Goal: Task Accomplishment & Management: Complete application form

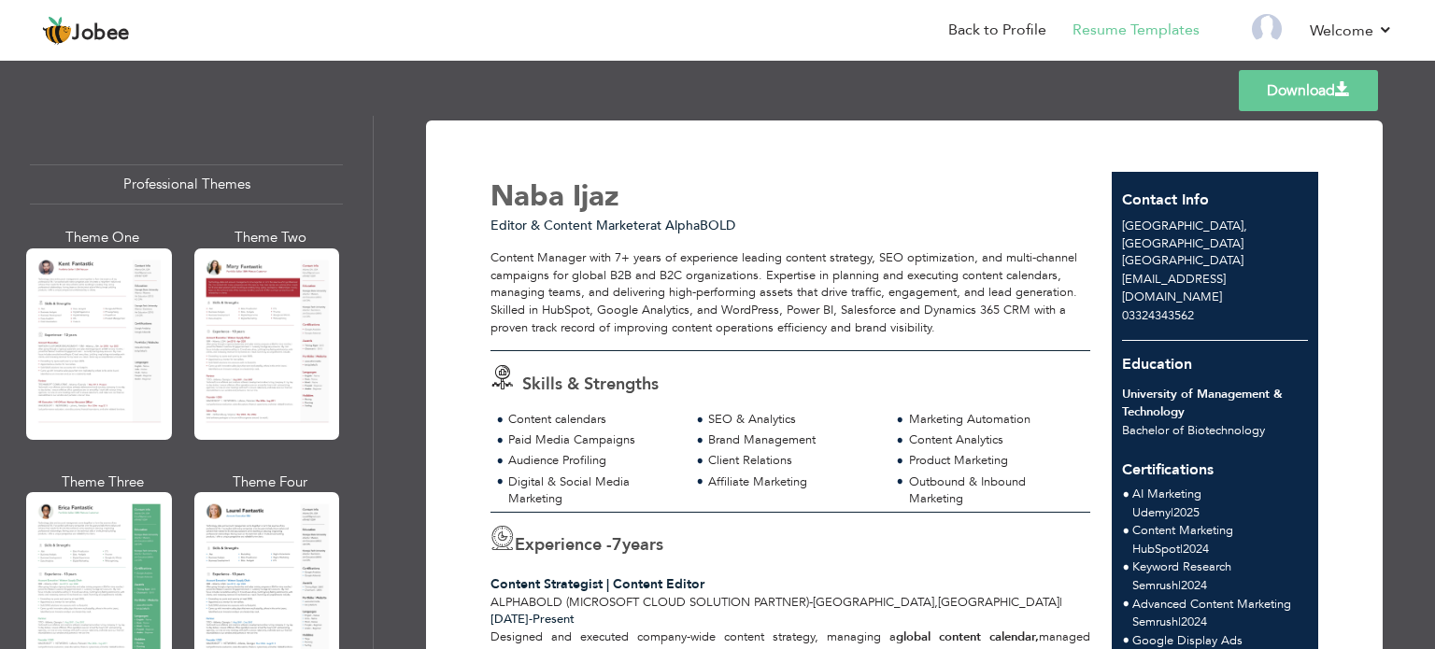
scroll to position [977, 0]
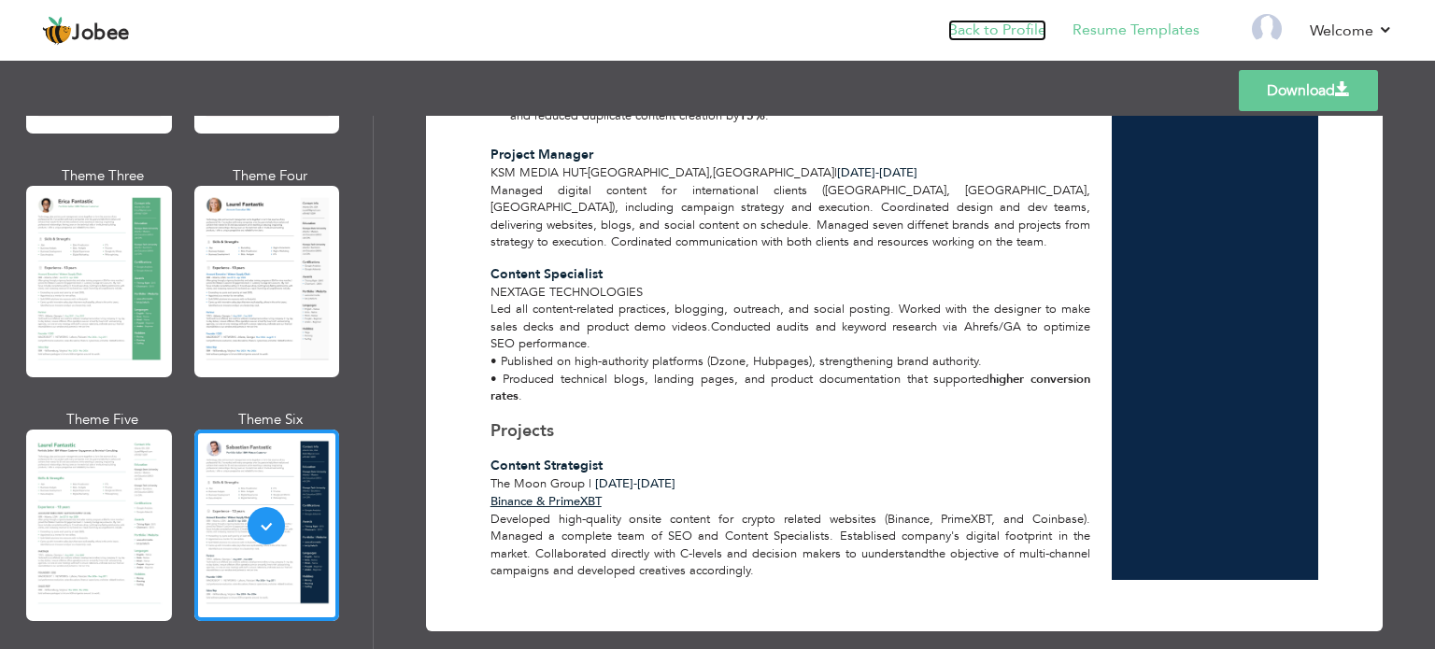
click at [1020, 21] on link "Back to Profile" at bounding box center [997, 30] width 98 height 21
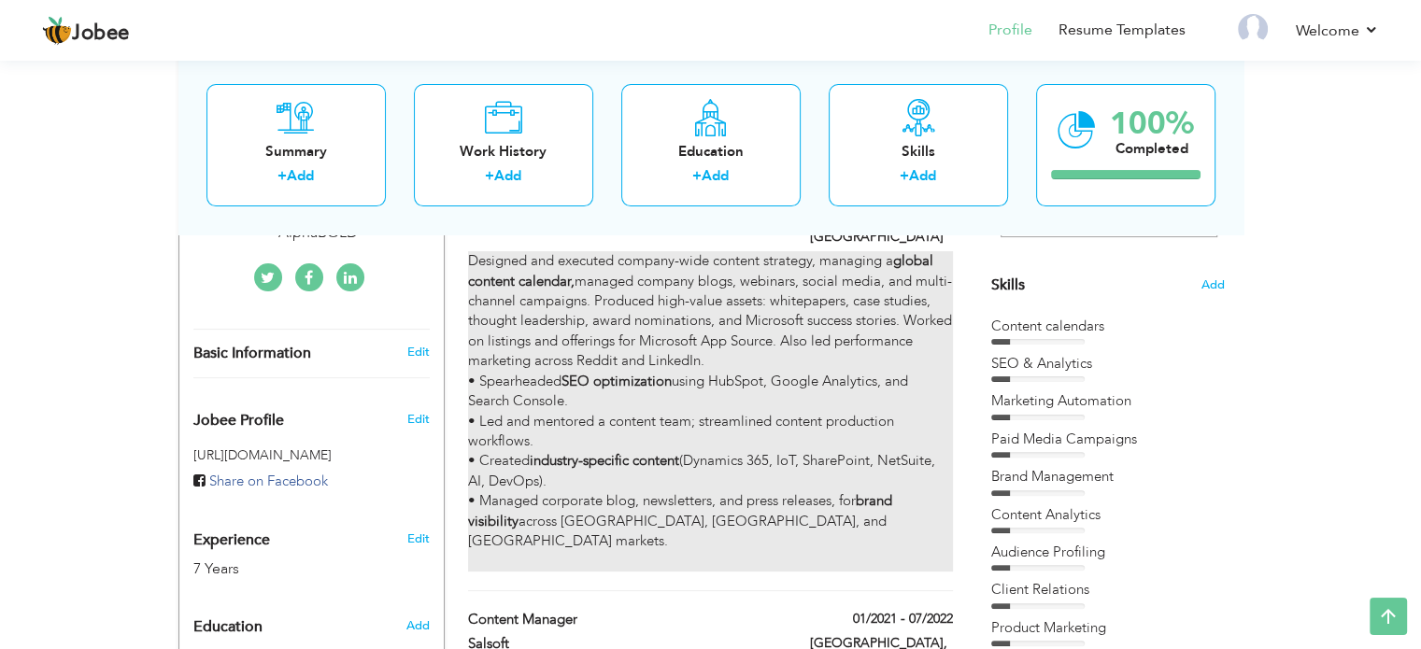
scroll to position [187, 0]
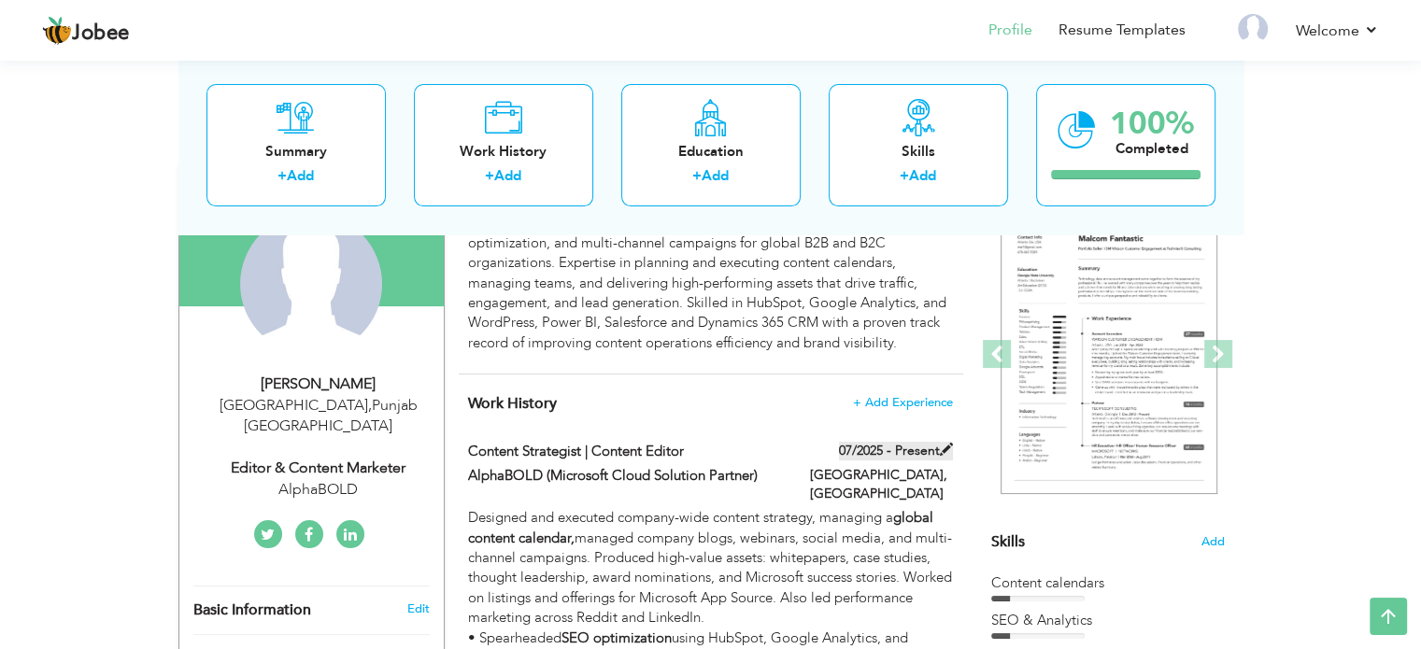
click at [880, 449] on label "07/2025 - Present" at bounding box center [896, 451] width 114 height 19
type input "Content Strategist | Content Editor"
type input "AlphaBOLD (Microsoft Cloud Solution Partner)"
type input "07/2025"
type input "[GEOGRAPHIC_DATA]"
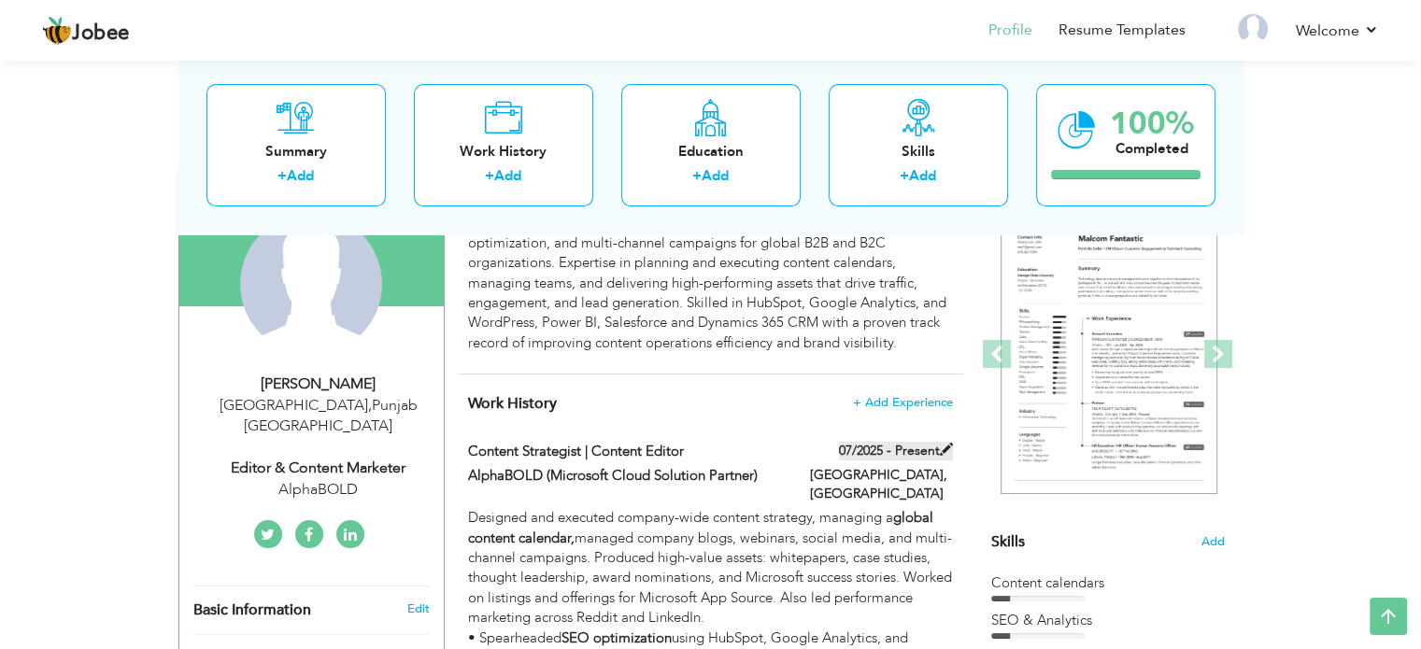
type input "[GEOGRAPHIC_DATA]"
checkbox input "true"
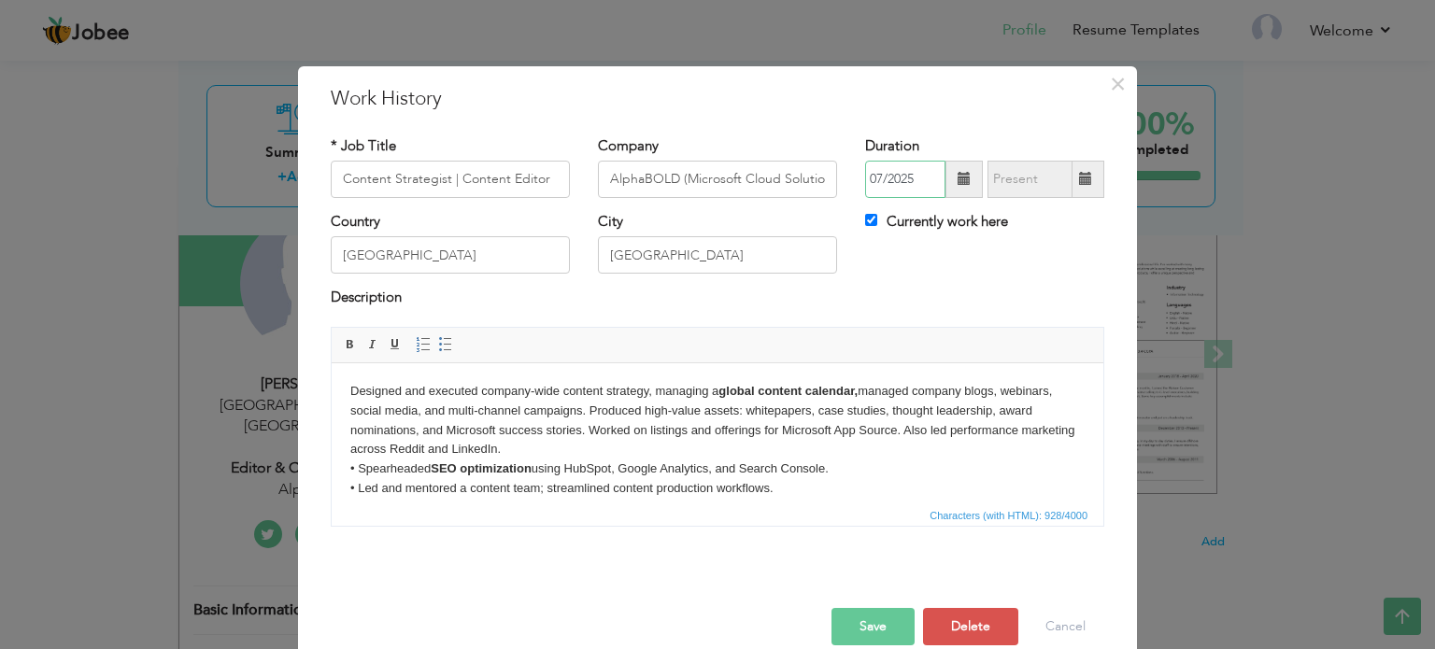
click at [915, 186] on input "07/2025" at bounding box center [905, 179] width 80 height 37
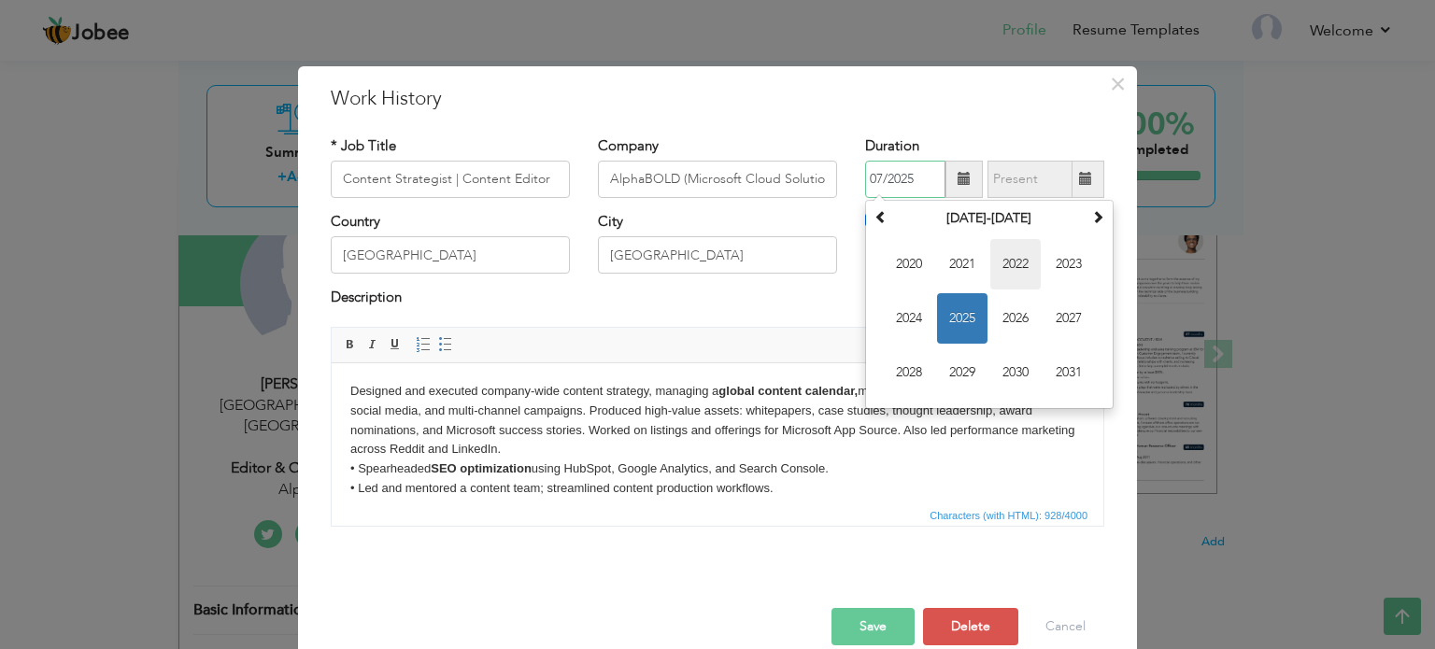
click at [1012, 270] on span "2022" at bounding box center [1015, 264] width 50 height 50
click at [882, 619] on button "Save" at bounding box center [872, 626] width 83 height 37
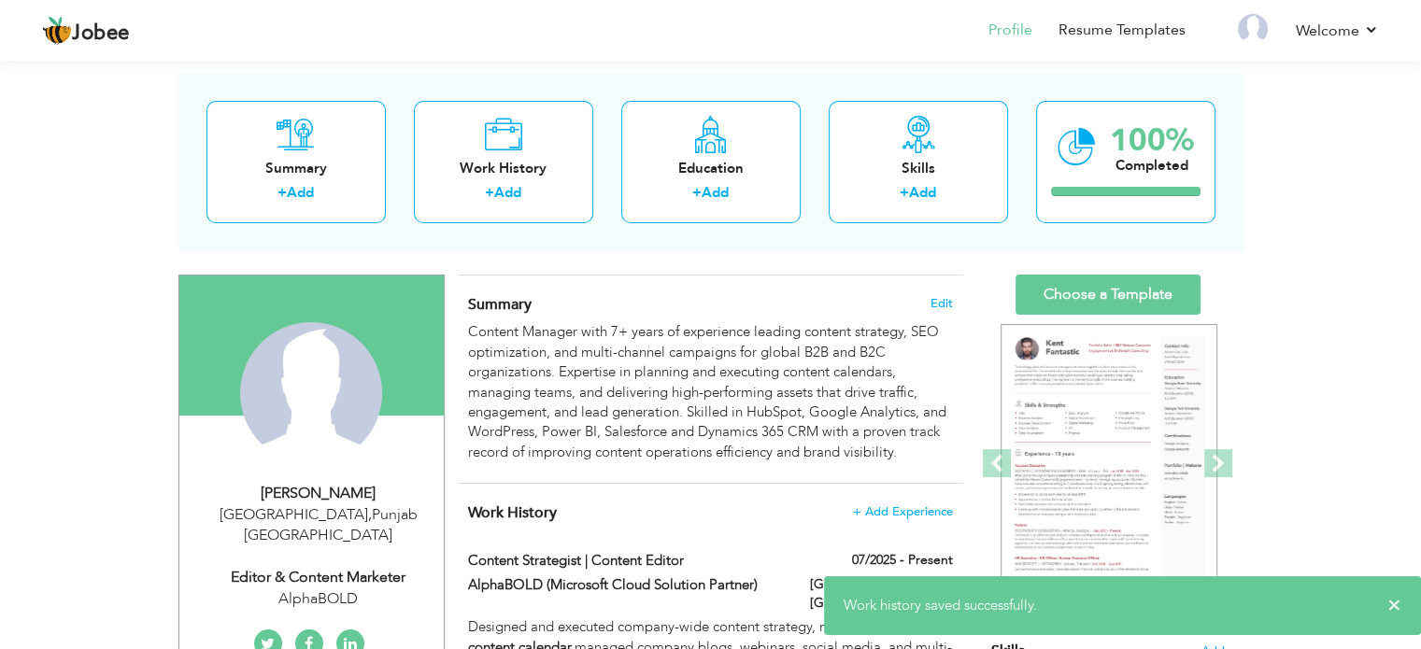
scroll to position [0, 0]
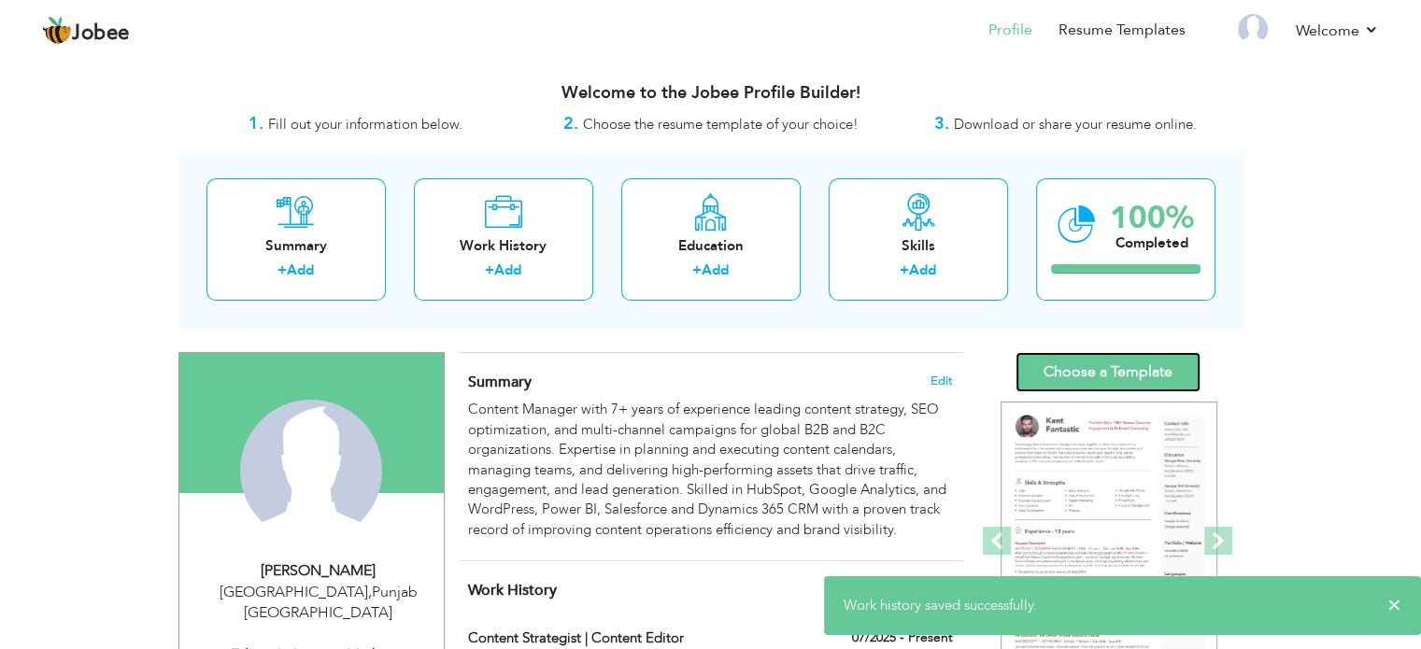
click at [1117, 381] on link "Choose a Template" at bounding box center [1107, 372] width 185 height 40
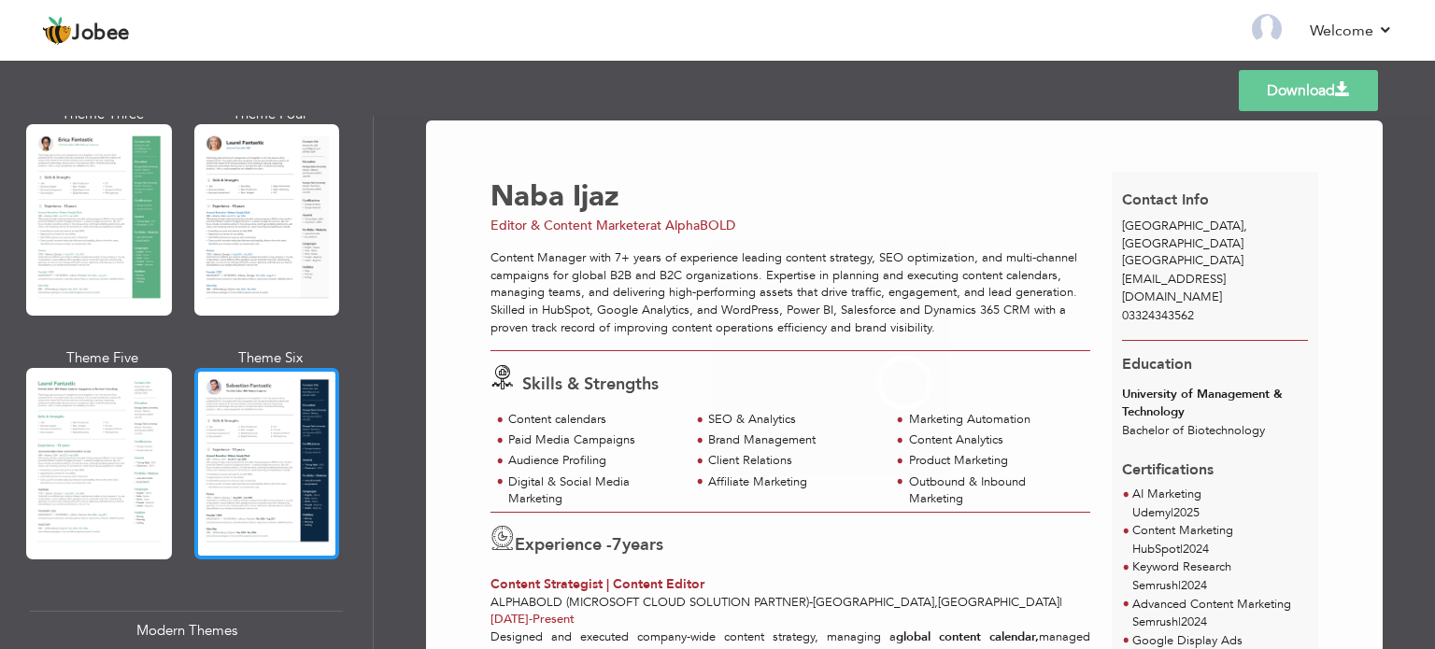
scroll to position [467, 0]
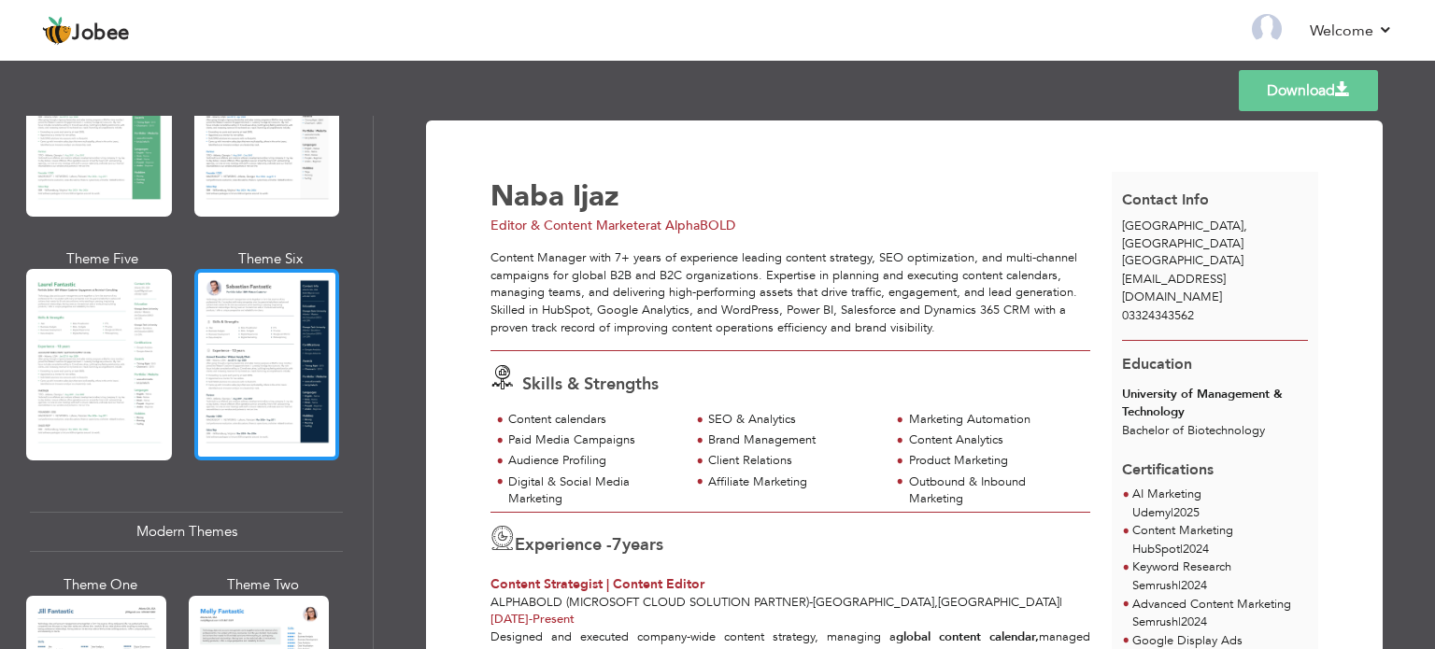
click at [277, 396] on div at bounding box center [267, 365] width 146 height 192
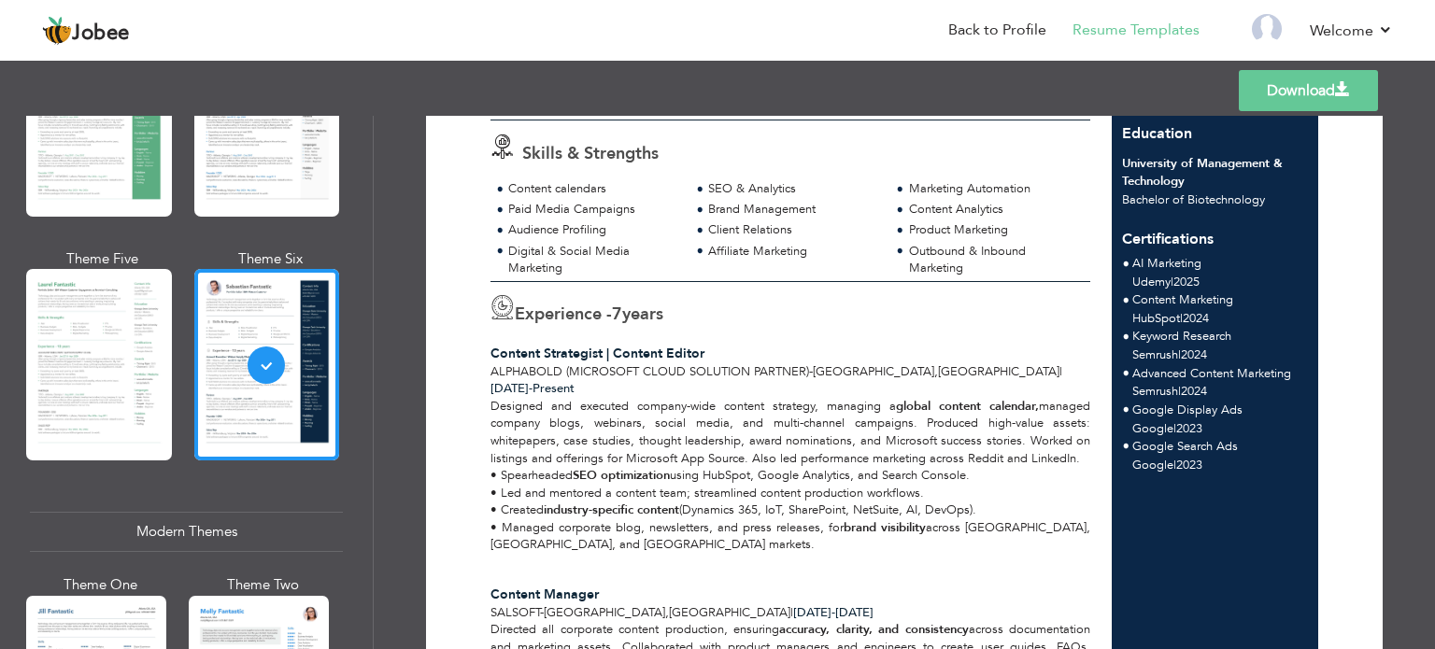
scroll to position [280, 0]
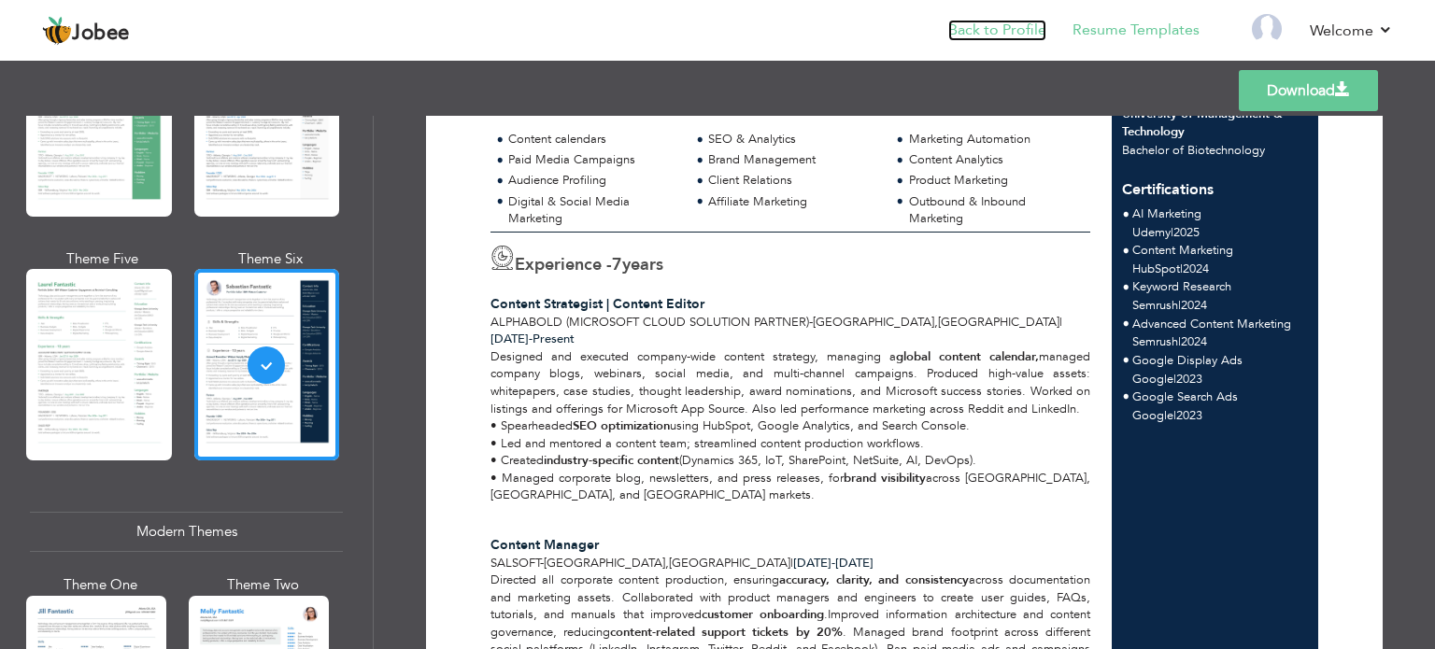
click at [999, 24] on link "Back to Profile" at bounding box center [997, 30] width 98 height 21
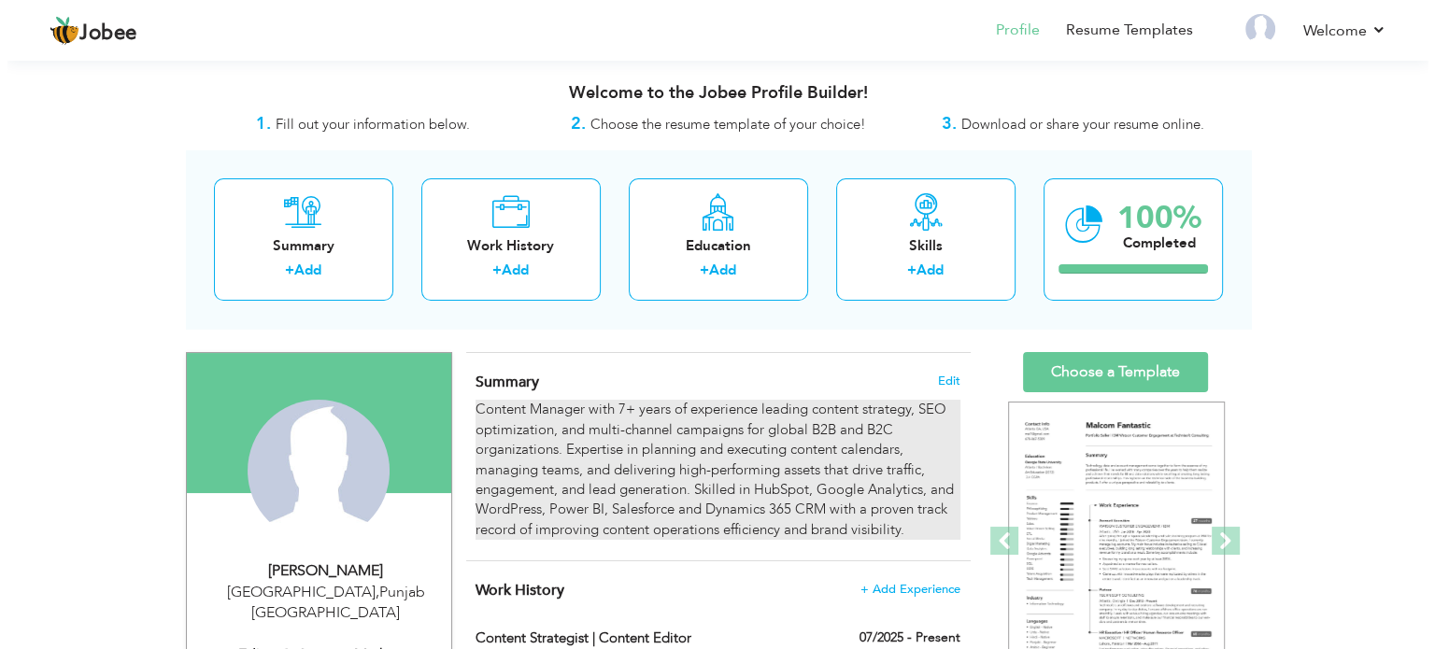
scroll to position [280, 0]
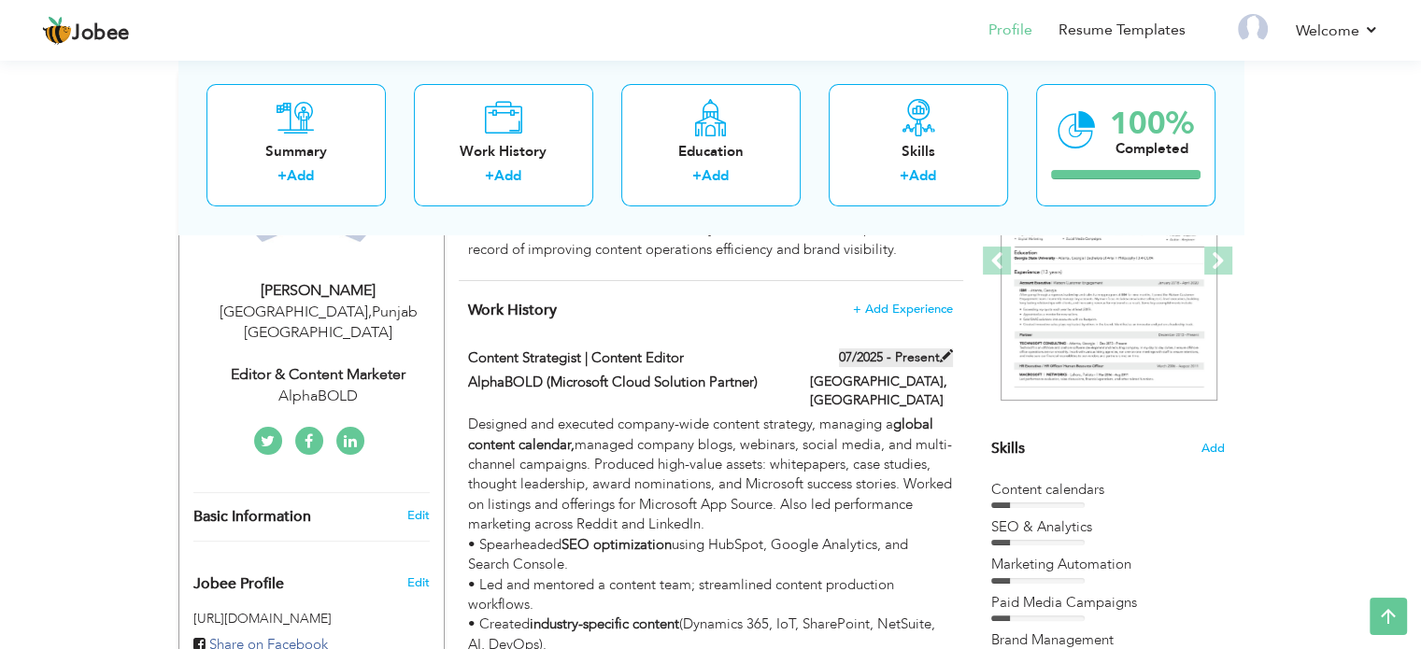
click at [945, 352] on span at bounding box center [946, 355] width 13 height 13
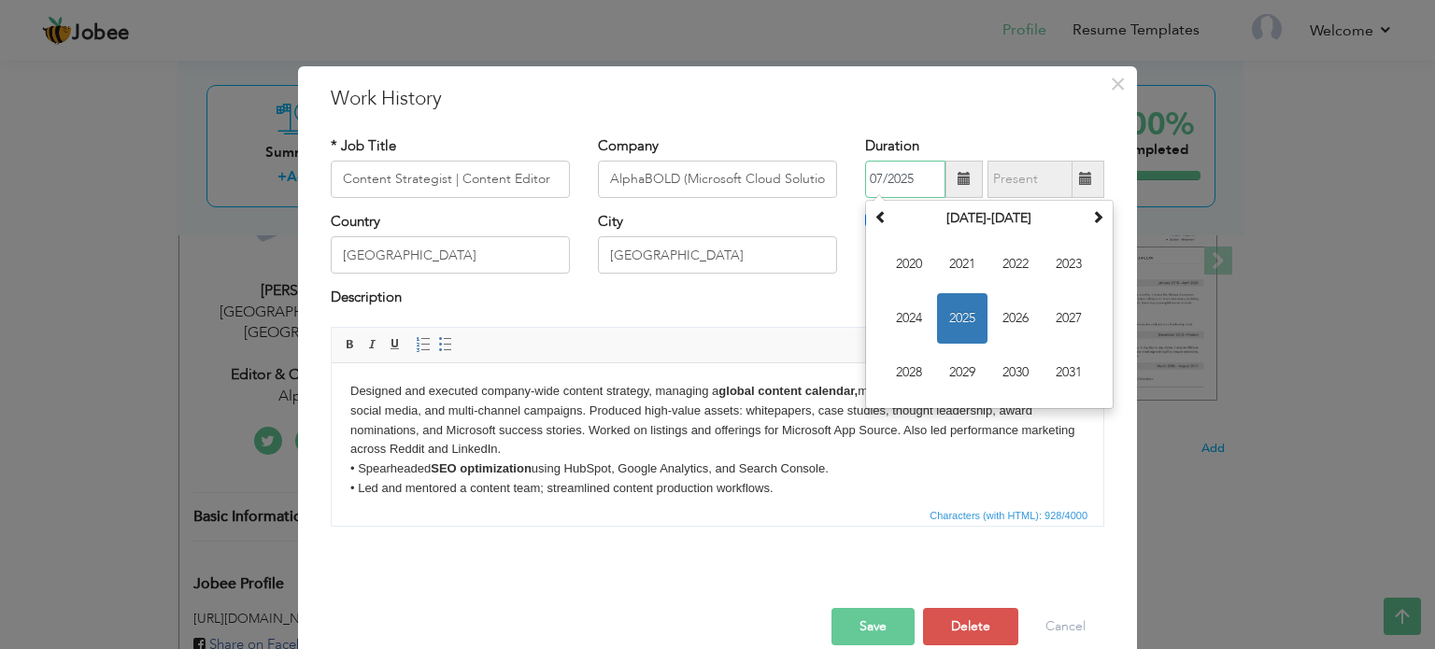
click at [892, 182] on input "07/2025" at bounding box center [905, 179] width 80 height 37
click at [992, 262] on span "2022" at bounding box center [1015, 264] width 50 height 50
click at [989, 229] on th "2022" at bounding box center [989, 219] width 194 height 28
click at [964, 319] on span "2022" at bounding box center [962, 318] width 50 height 50
click at [926, 176] on input "07/2025" at bounding box center [905, 179] width 80 height 37
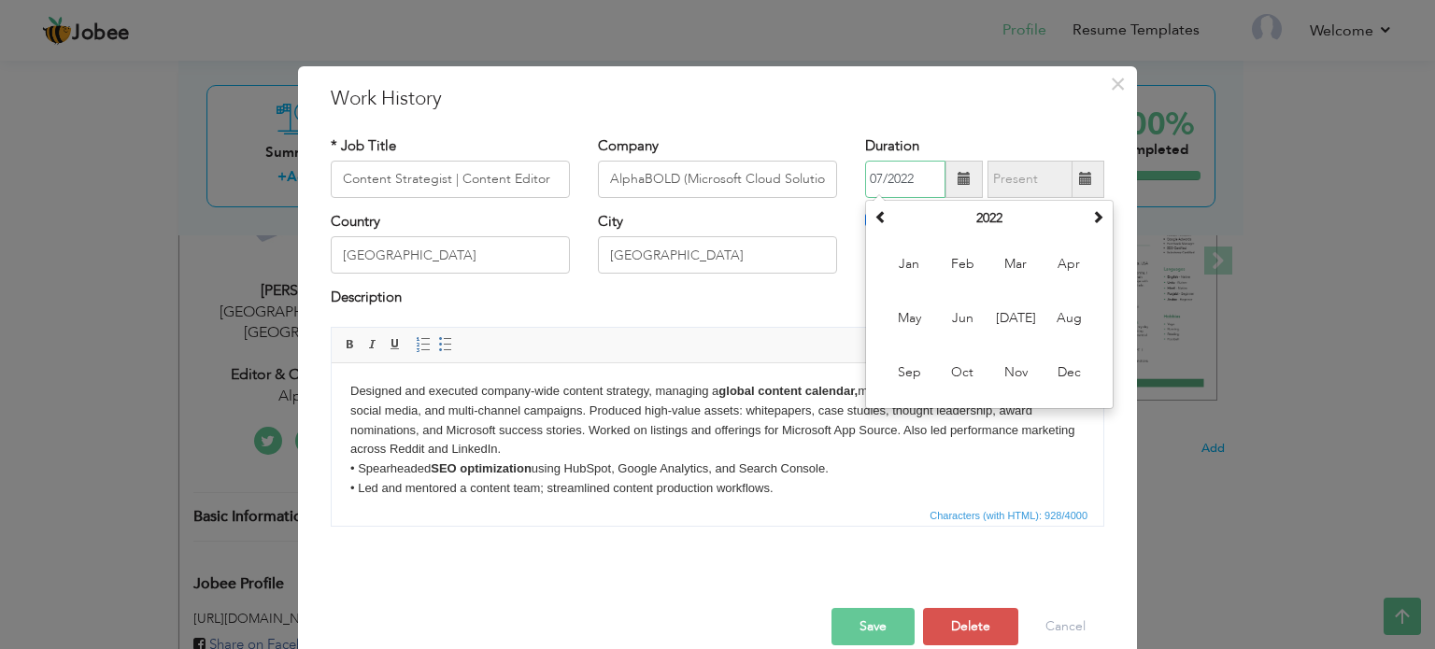
type input "07/2022"
click at [826, 337] on span "Editor toolbars Basic Styles Bold Italic Underline Paragraph Insert/Remove Numb…" at bounding box center [718, 345] width 772 height 35
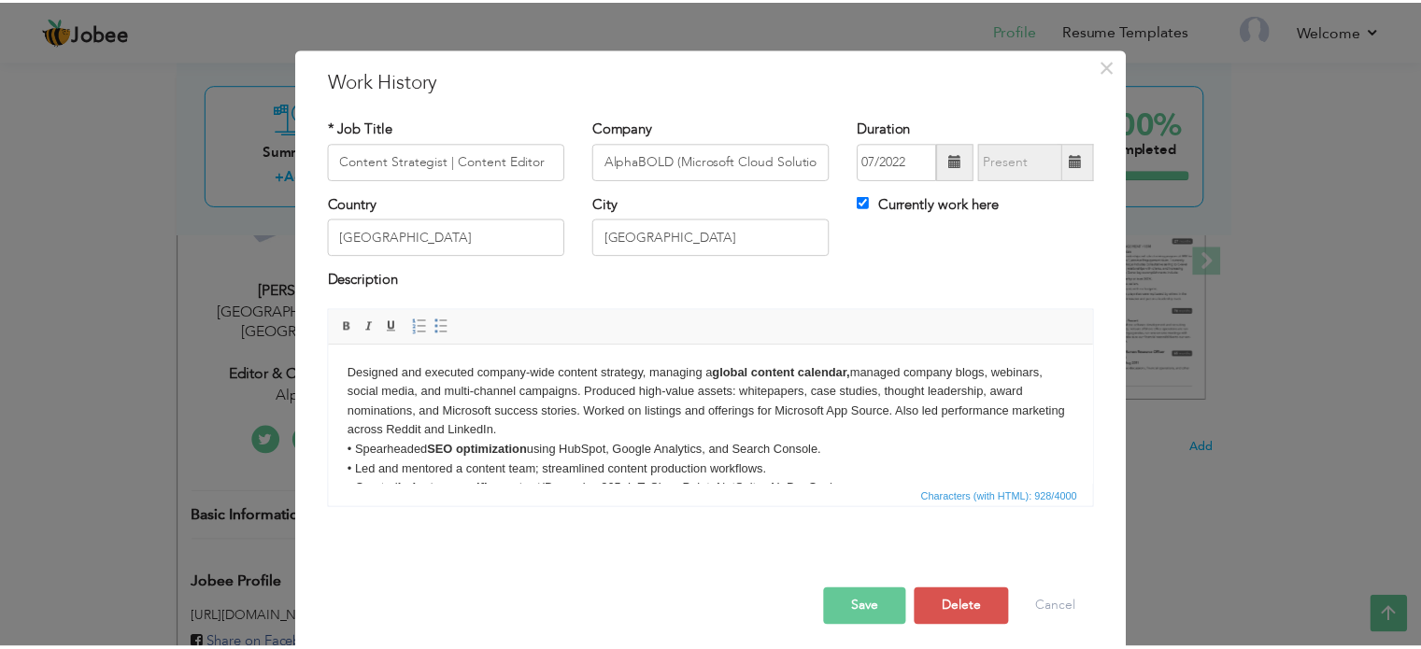
scroll to position [27, 0]
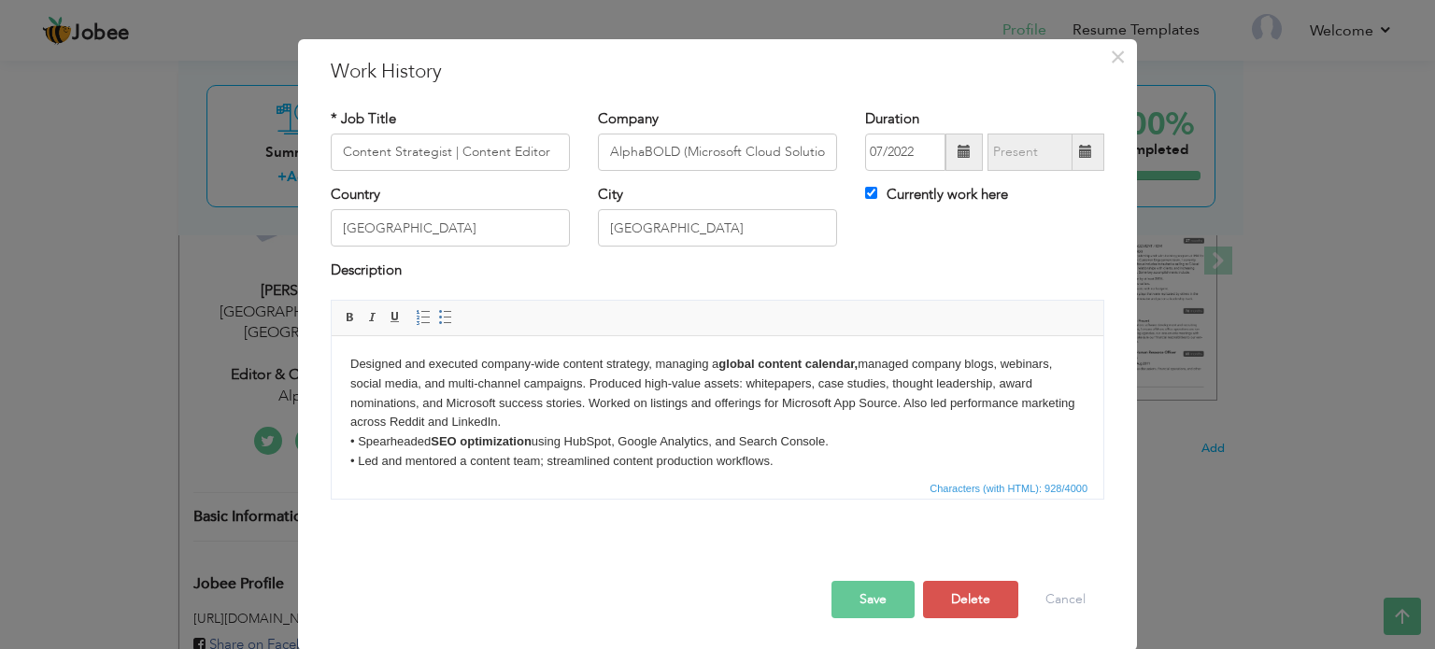
click at [878, 598] on button "Save" at bounding box center [872, 599] width 83 height 37
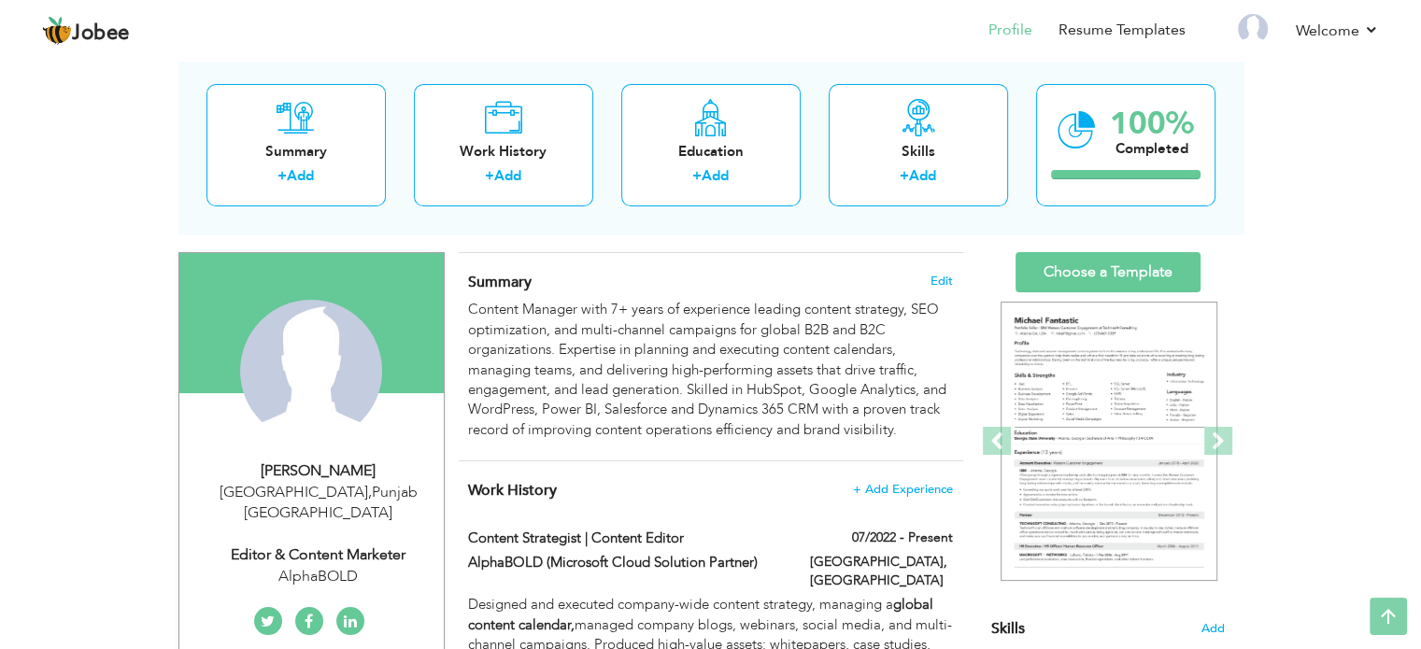
scroll to position [93, 0]
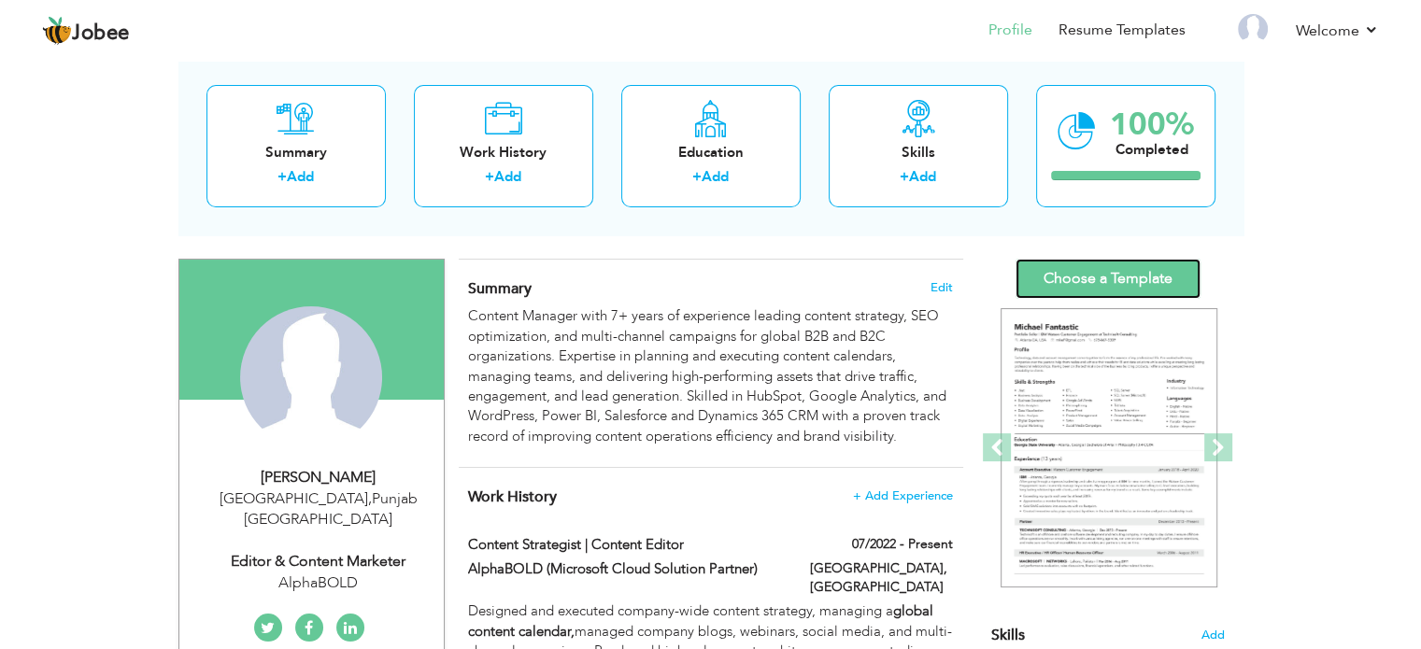
click at [1092, 286] on link "Choose a Template" at bounding box center [1107, 279] width 185 height 40
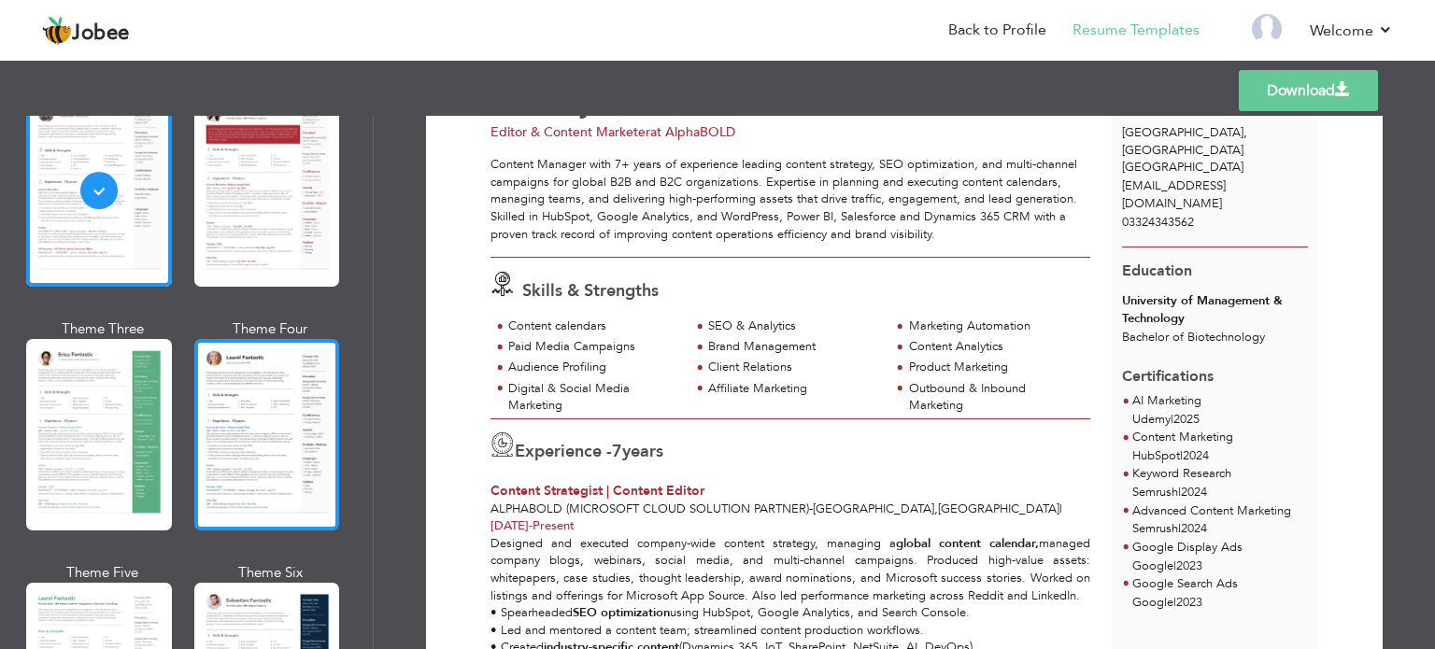
scroll to position [467, 0]
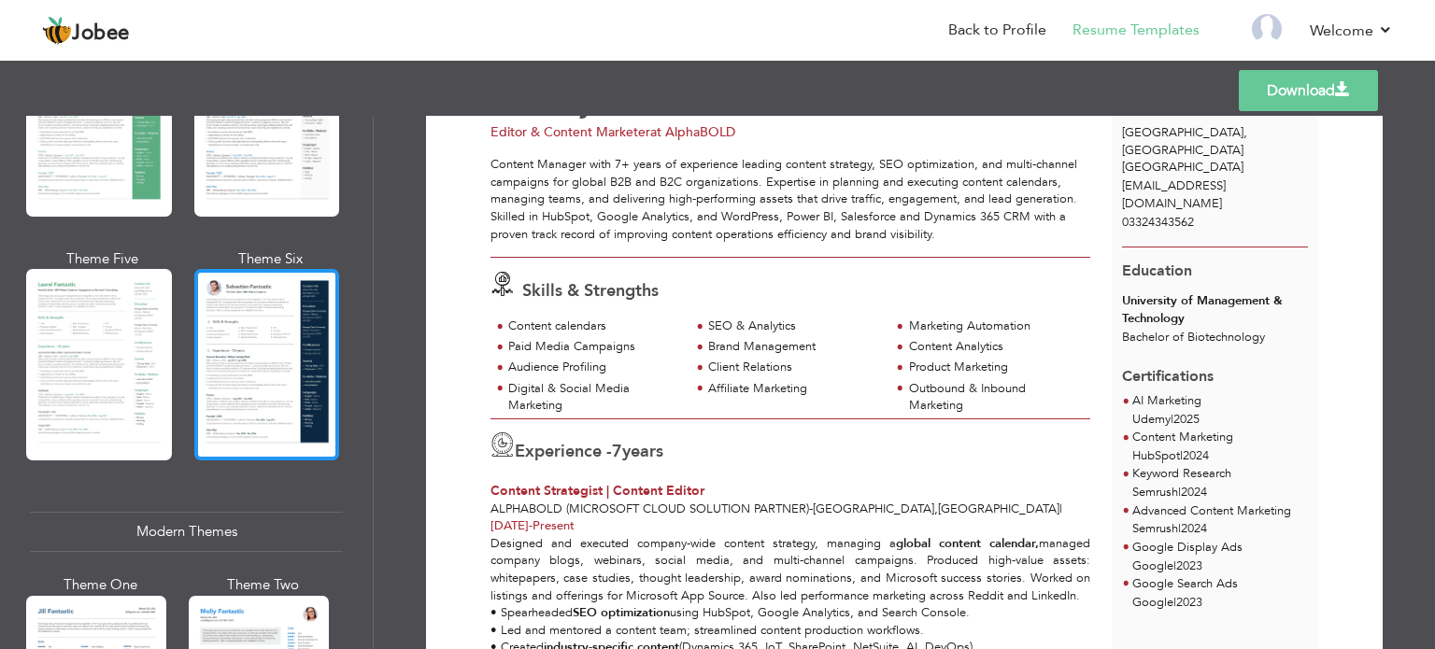
click at [258, 339] on div at bounding box center [267, 365] width 146 height 192
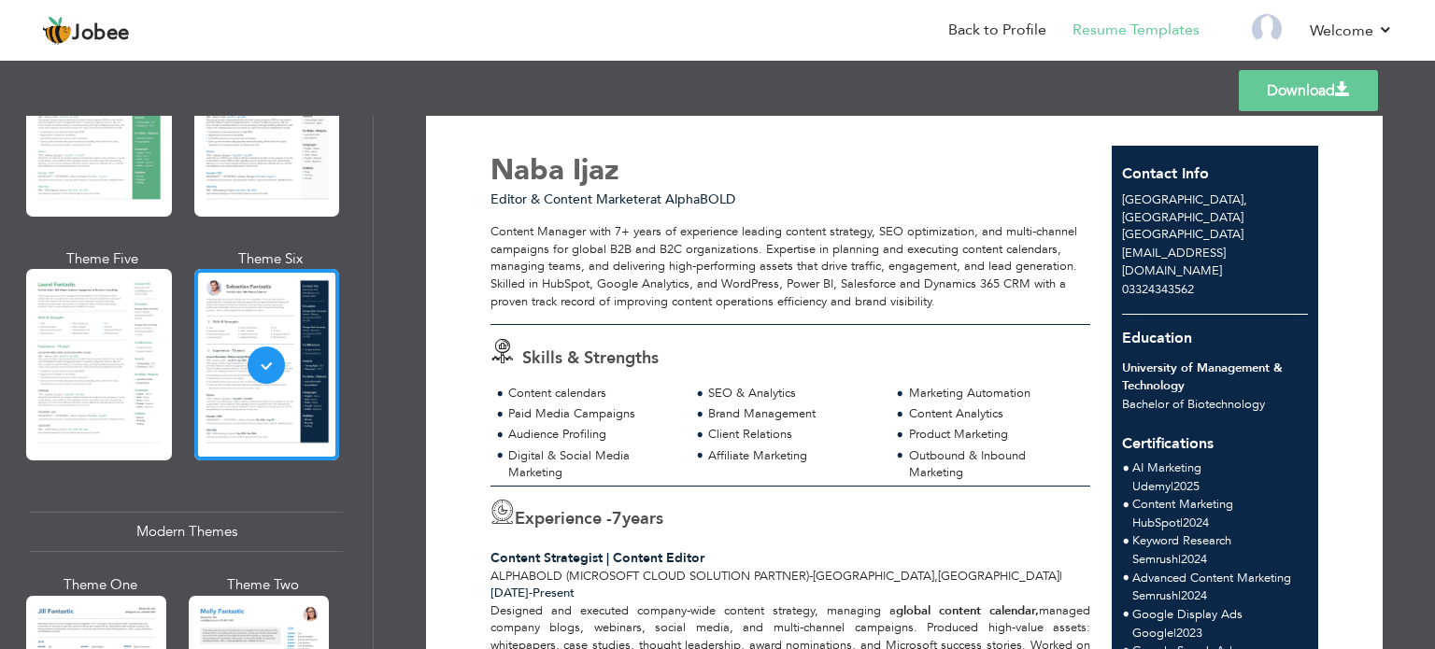
scroll to position [0, 0]
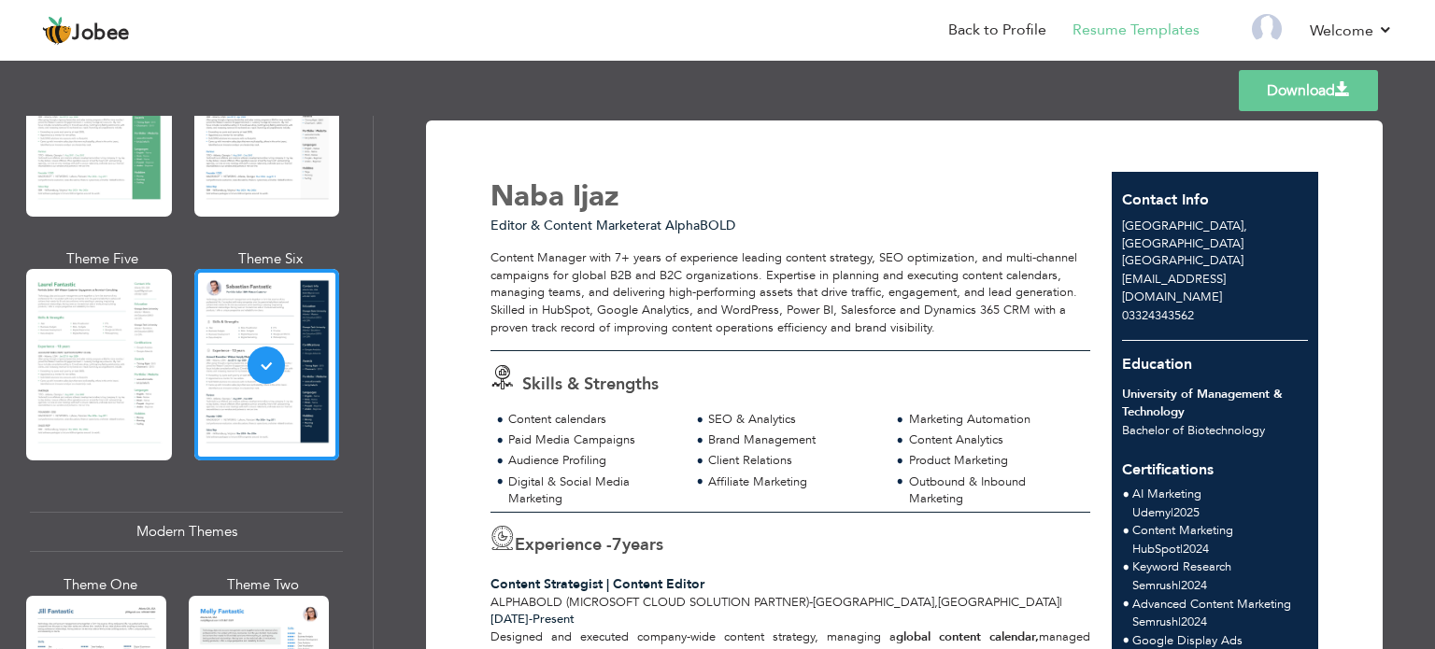
click at [1312, 85] on link "Download" at bounding box center [1308, 90] width 139 height 41
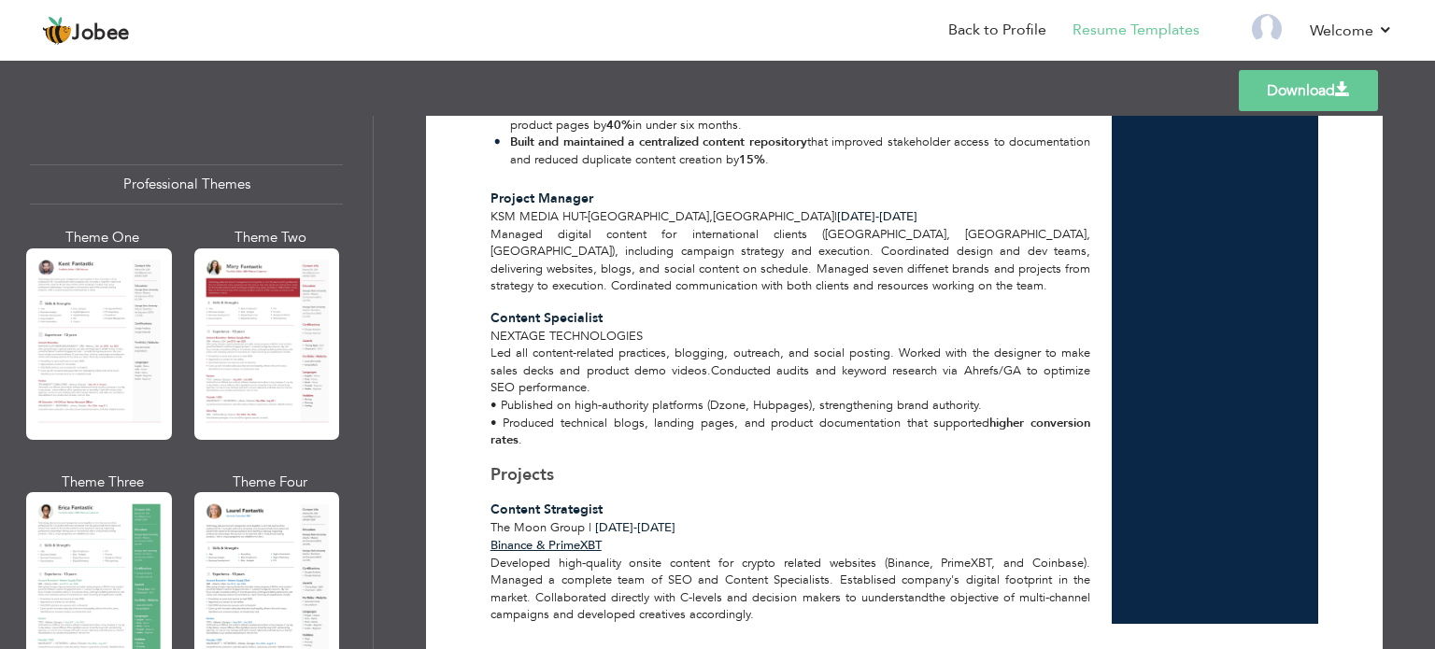
scroll to position [934, 0]
